Goal: Information Seeking & Learning: Learn about a topic

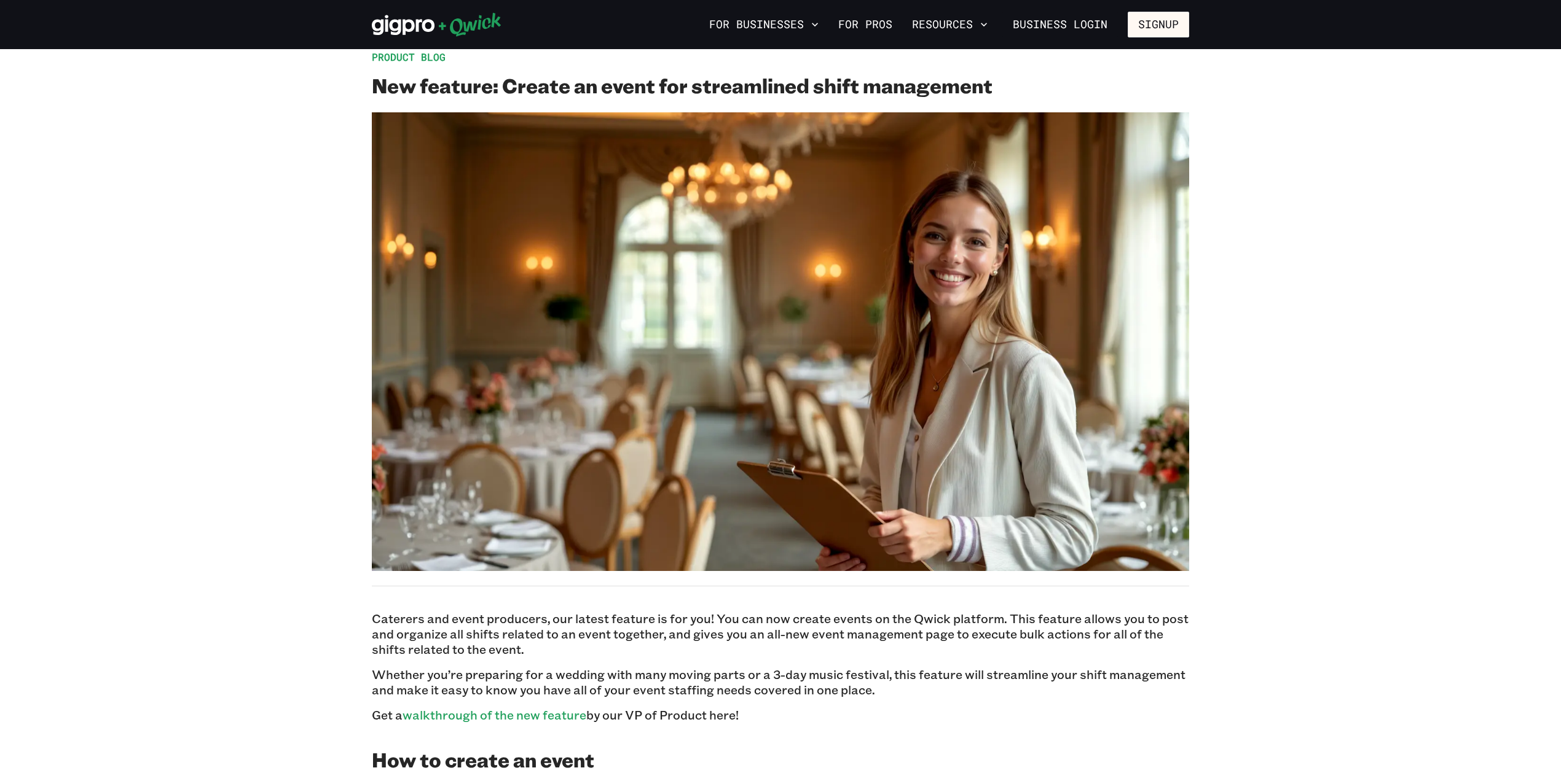
scroll to position [146, 0]
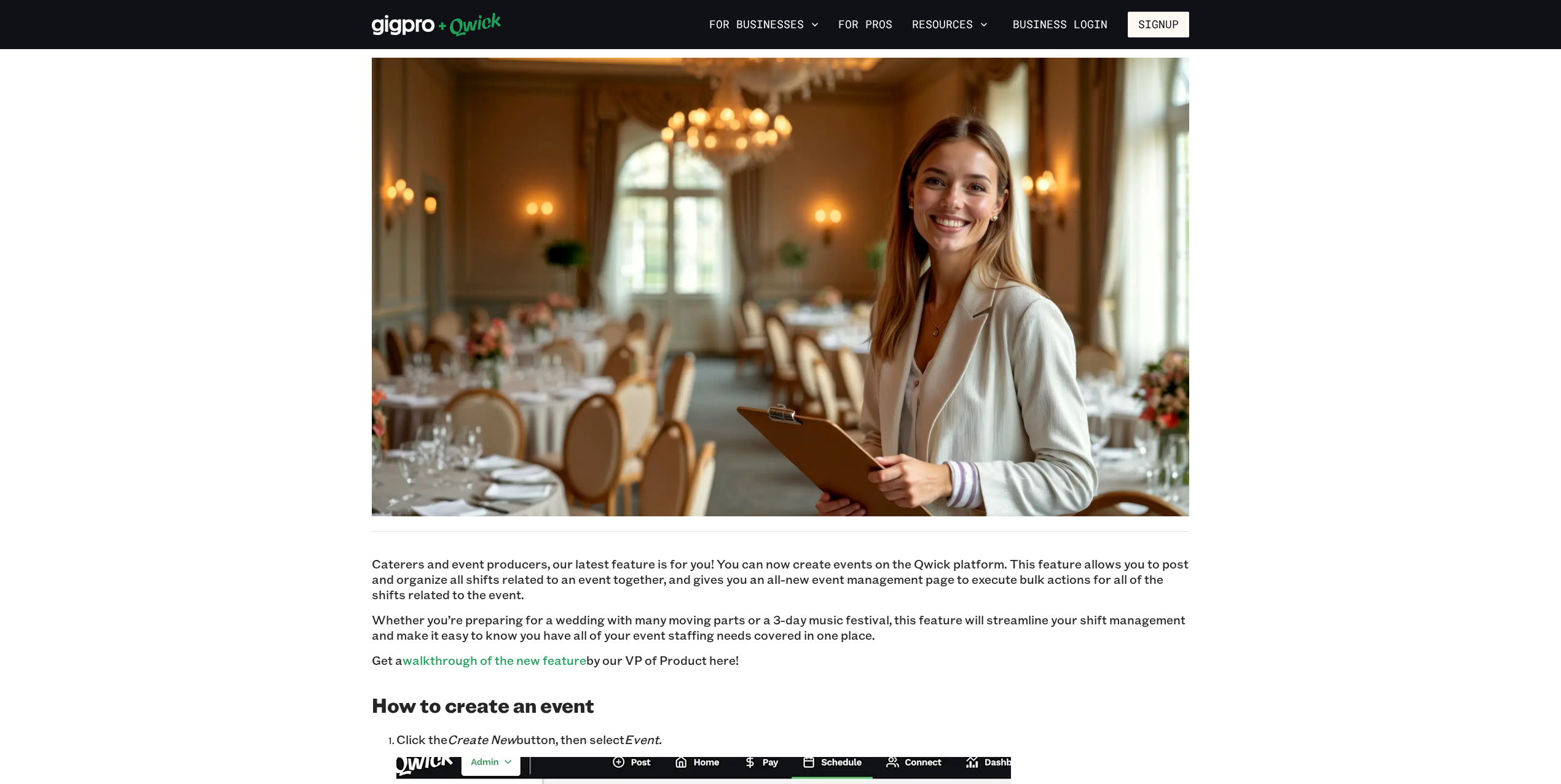
drag, startPoint x: 1000, startPoint y: 564, endPoint x: 576, endPoint y: 594, distance: 425.1
click at [576, 594] on p "Caterers and event producers, our latest feature is for you! You can now create…" at bounding box center [780, 579] width 817 height 46
copy p "This feature allows you to post and organize all shifts related to an event tog…"
click at [733, 565] on p "Caterers and event producers, our latest feature is for you! You can now create…" at bounding box center [780, 579] width 817 height 46
click at [715, 565] on p "Caterers and event producers, our latest feature is for you! You can now create…" at bounding box center [780, 579] width 817 height 46
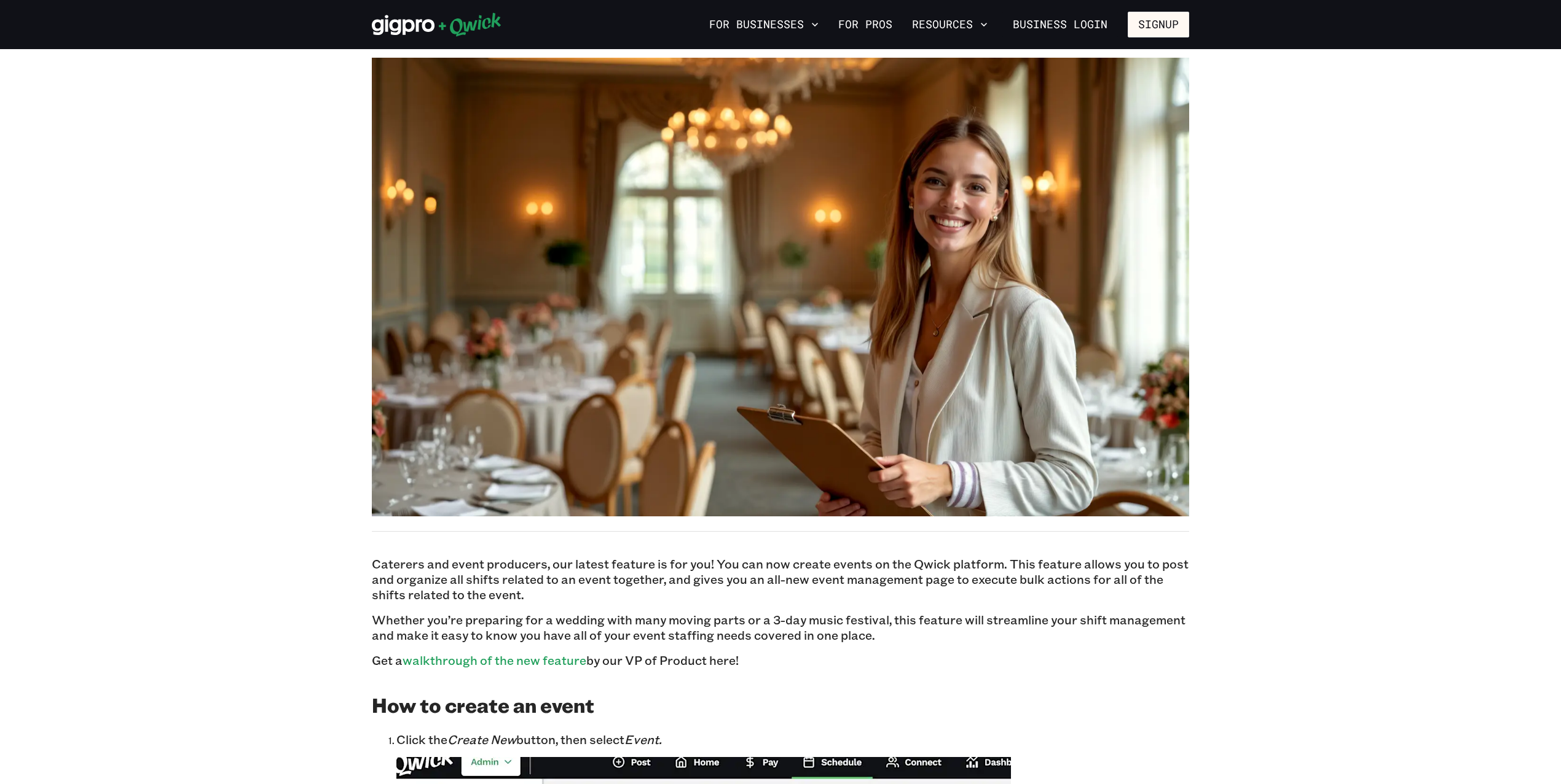
drag, startPoint x: 714, startPoint y: 565, endPoint x: 722, endPoint y: 589, distance: 25.3
click at [722, 589] on p "Caterers and event producers, our latest feature is for you! You can now create…" at bounding box center [780, 579] width 817 height 46
copy p "You can now create events on the Qwick platform. This feature allows you to pos…"
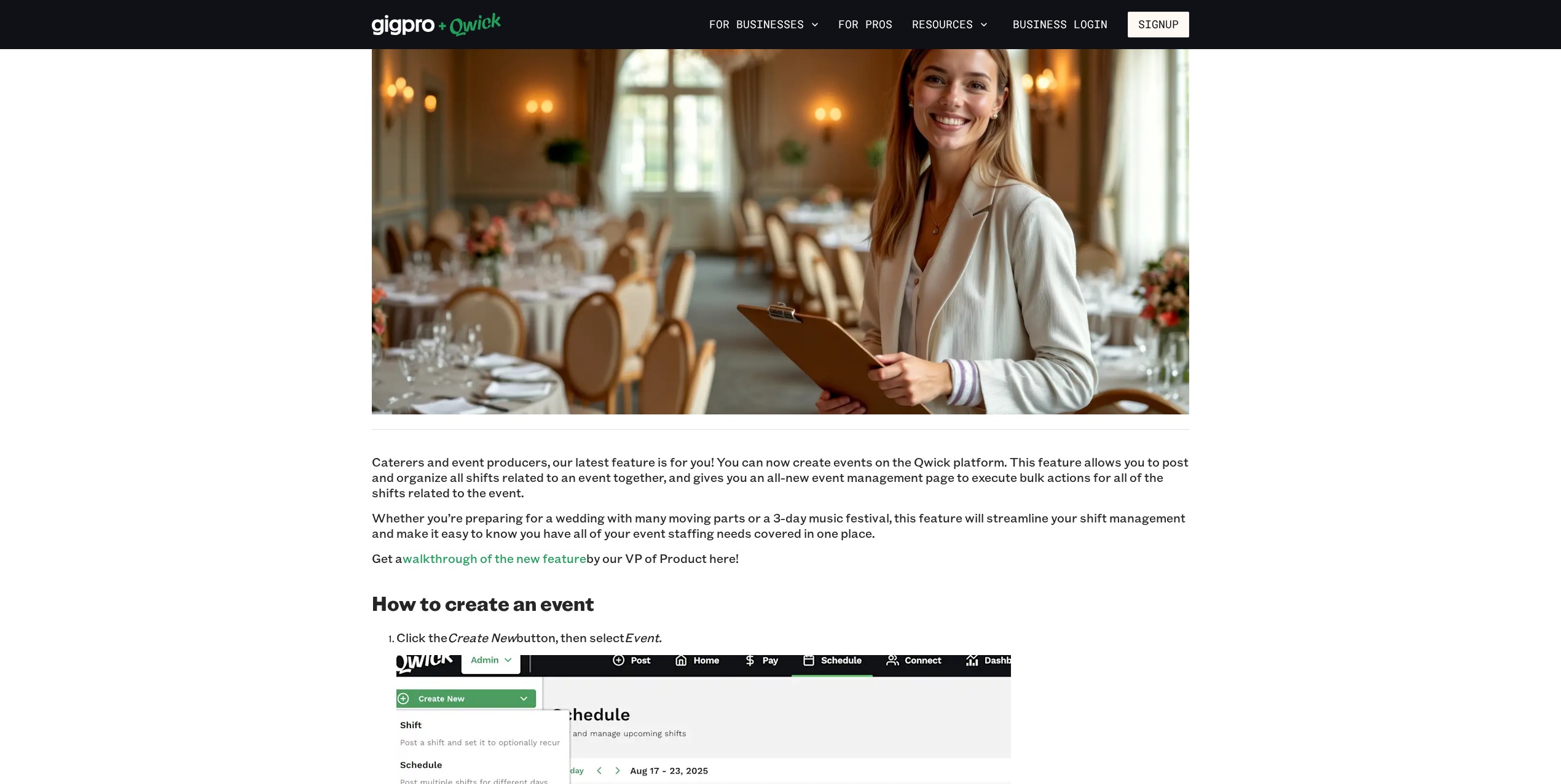
scroll to position [293, 0]
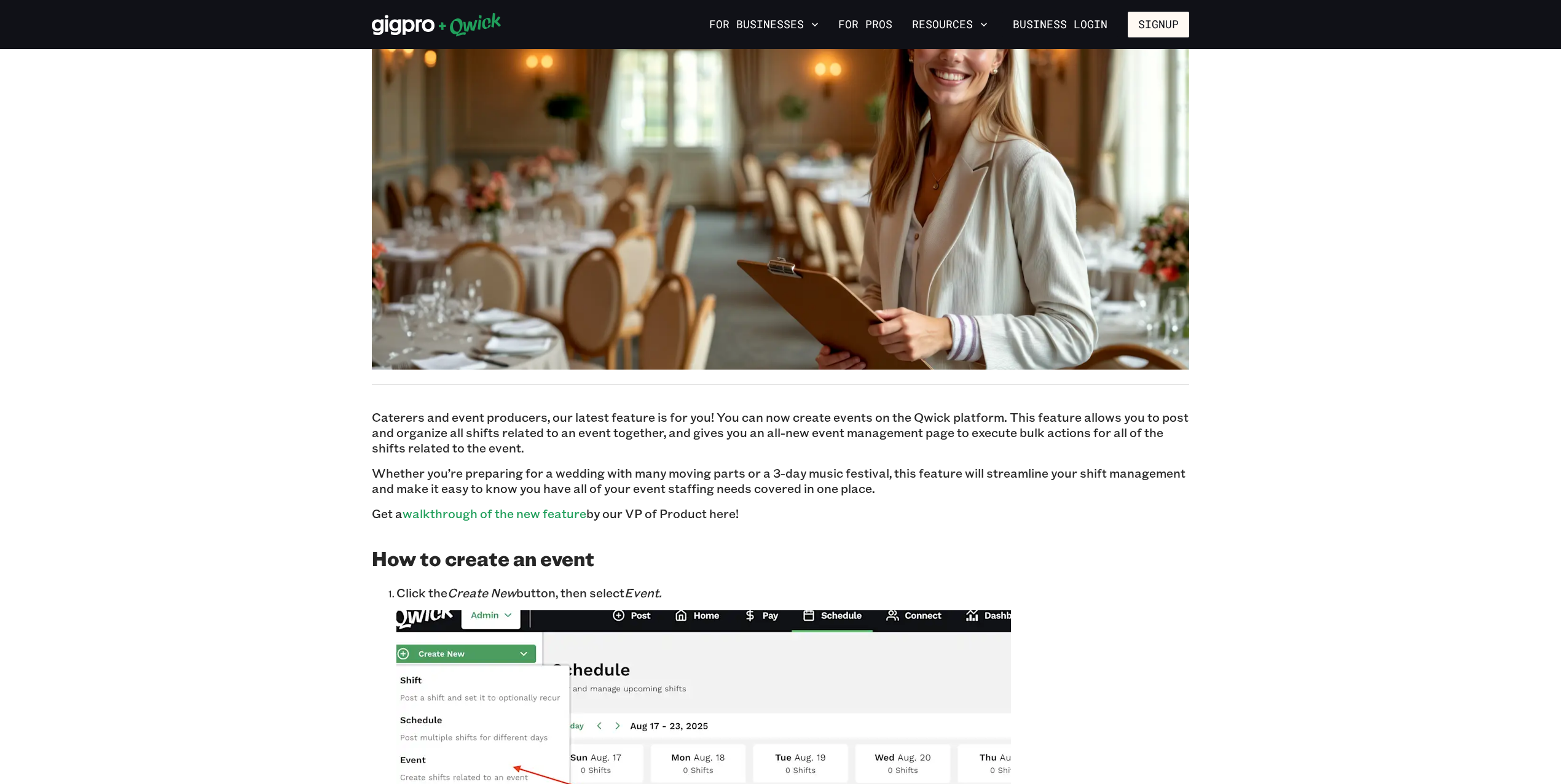
click at [783, 473] on p "Whether you’re preparing for a wedding with many moving parts or a 3-day music …" at bounding box center [780, 480] width 817 height 30
drag, startPoint x: 711, startPoint y: 419, endPoint x: 743, endPoint y: 453, distance: 46.7
click at [743, 453] on p "Caterers and event producers, our latest feature is for you! You can now create…" at bounding box center [780, 432] width 817 height 46
copy p "You can now create events on the Qwick platform. This feature allows you to pos…"
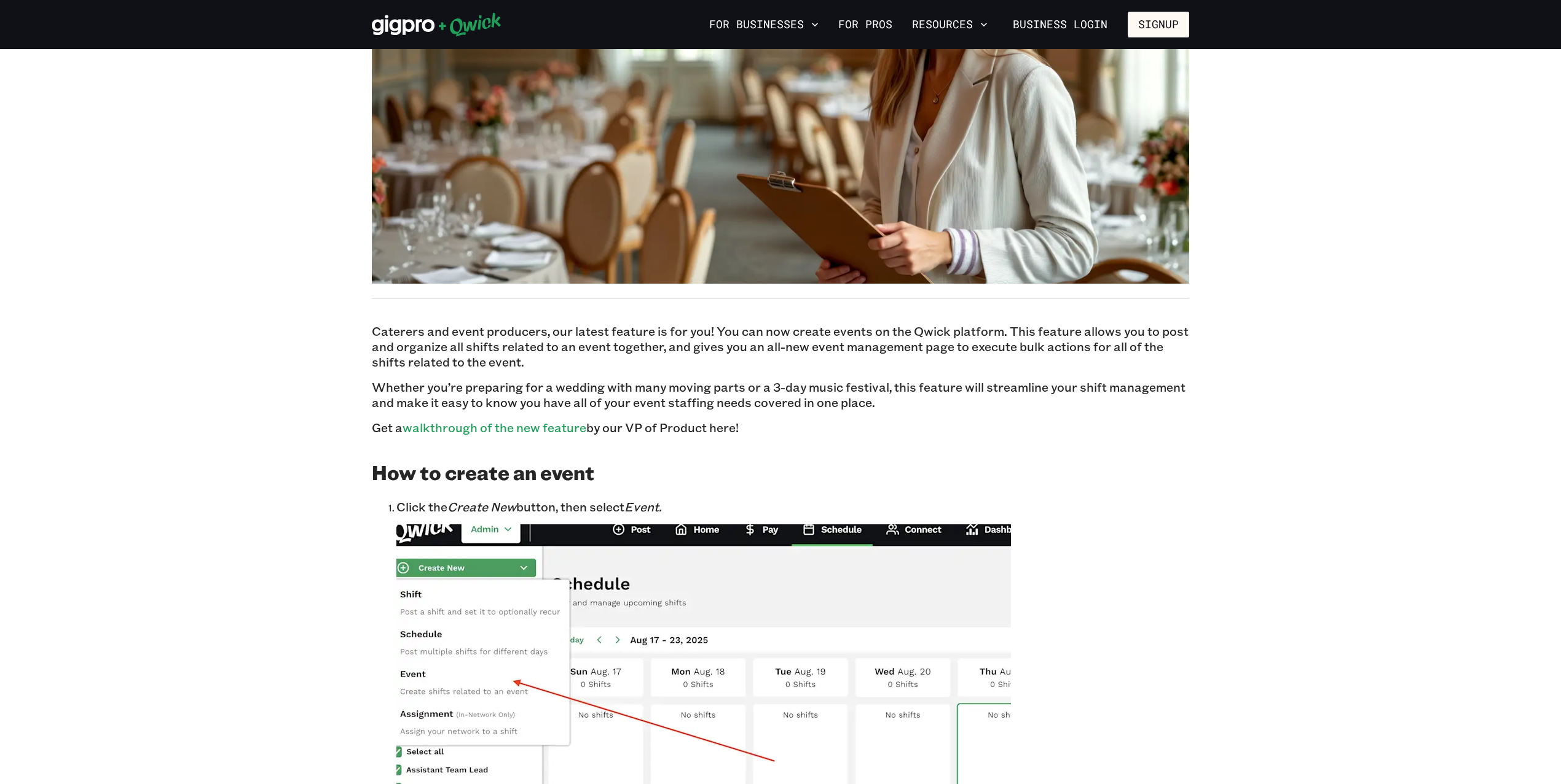
scroll to position [0, 0]
